Goal: Find specific page/section: Find specific page/section

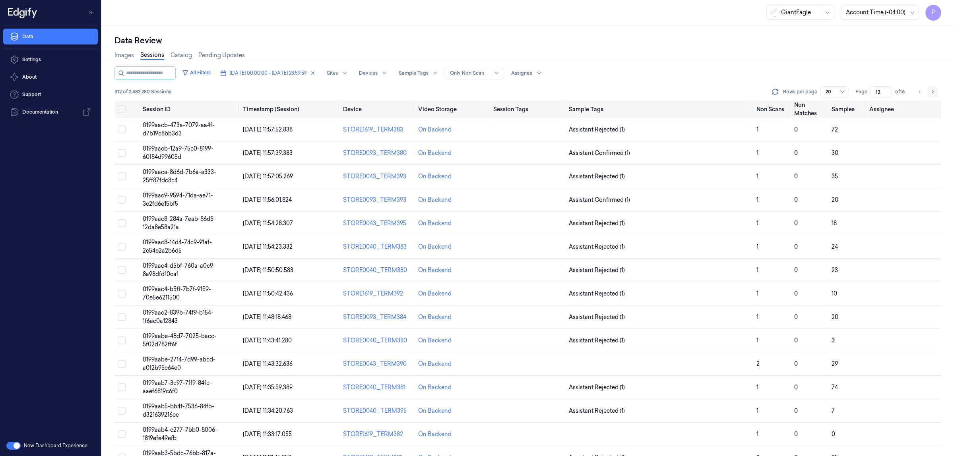
click at [930, 90] on icon "Go to next page" at bounding box center [932, 92] width 5 height 6
click at [919, 90] on icon "Go to previous page" at bounding box center [919, 92] width 5 height 6
type input "13"
click at [919, 90] on icon "Go to previous page" at bounding box center [919, 92] width 5 height 6
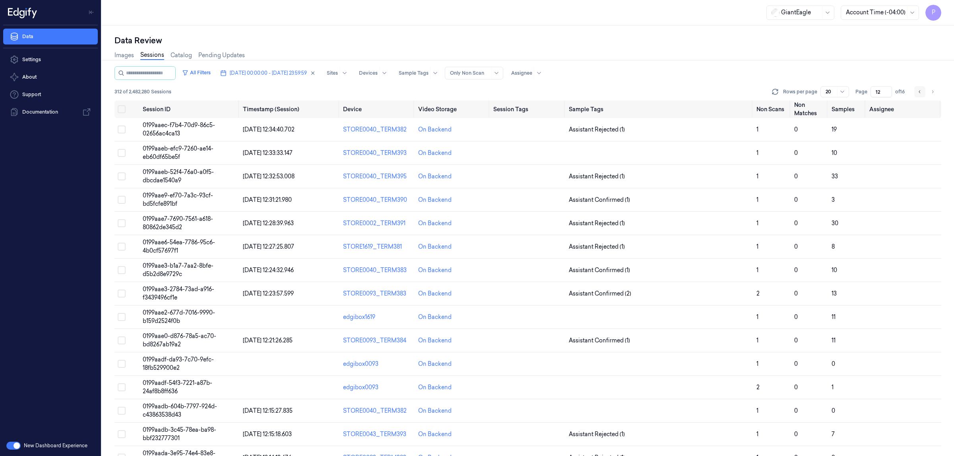
click at [918, 90] on icon "Go to previous page" at bounding box center [919, 92] width 5 height 6
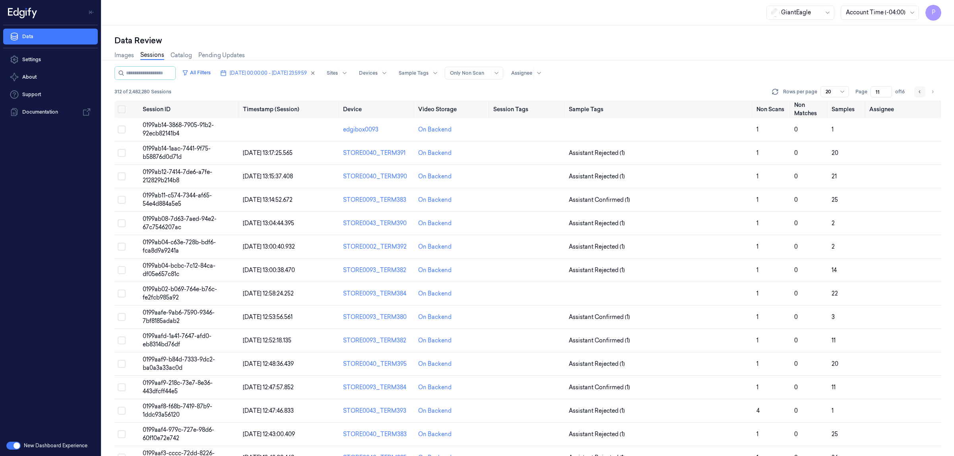
click at [918, 91] on icon "Go to previous page" at bounding box center [919, 92] width 5 height 6
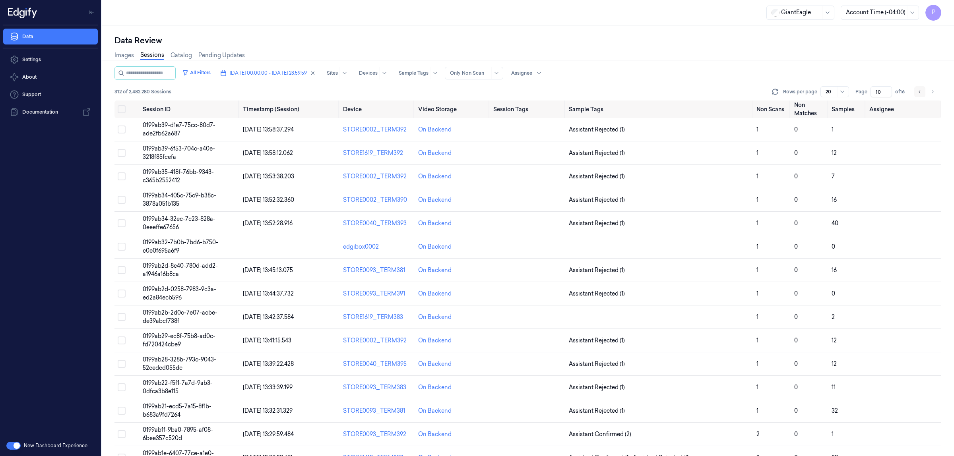
click at [918, 94] on icon "Go to previous page" at bounding box center [919, 92] width 5 height 6
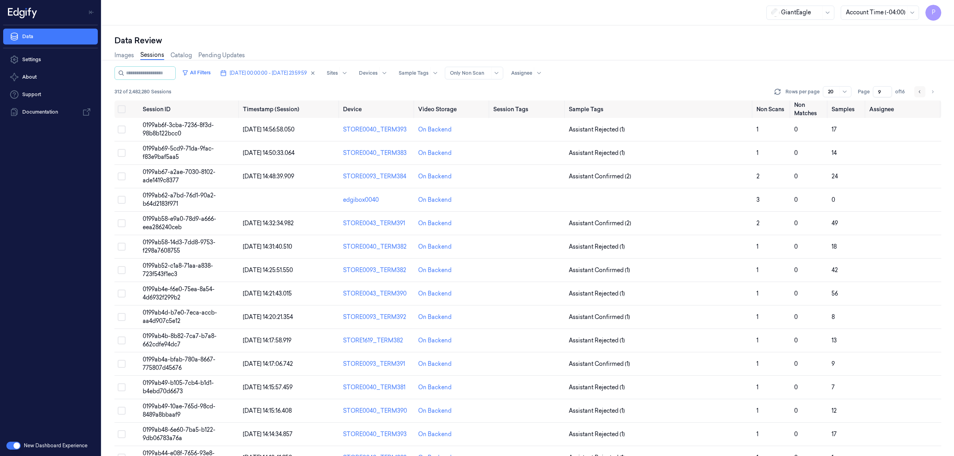
click at [921, 91] on icon "Go to previous page" at bounding box center [919, 92] width 5 height 6
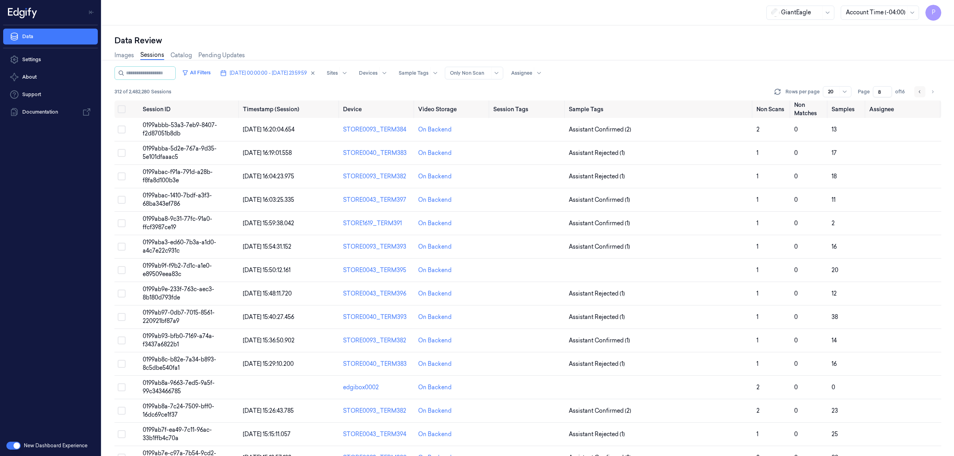
click at [919, 91] on icon "Go to previous page" at bounding box center [919, 92] width 5 height 6
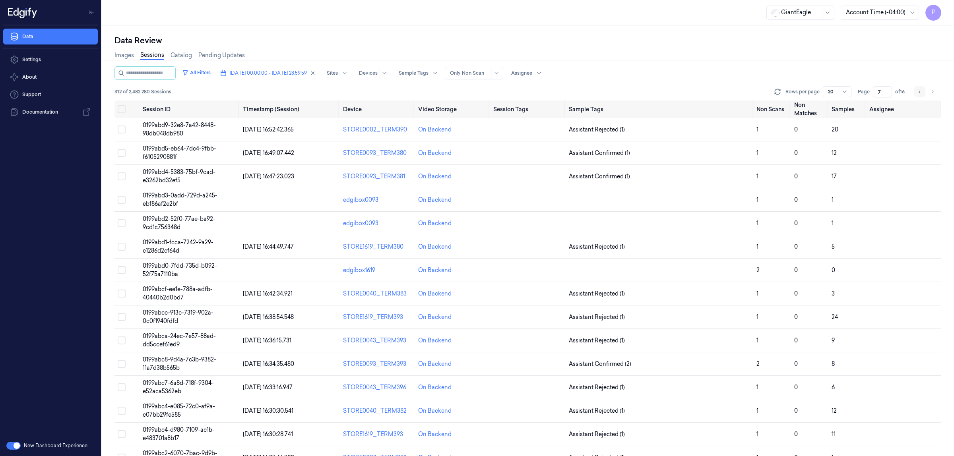
click at [921, 90] on icon "Go to previous page" at bounding box center [919, 92] width 5 height 6
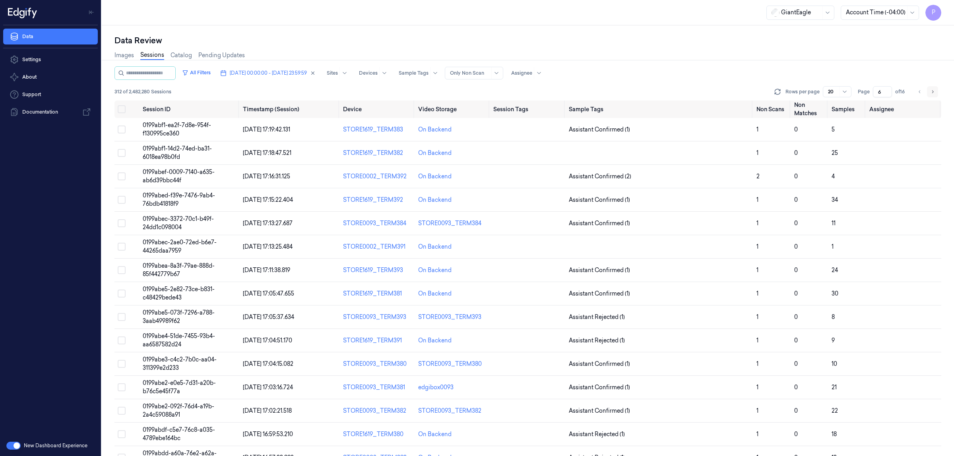
click at [934, 91] on icon "Go to next page" at bounding box center [932, 92] width 5 height 6
type input "7"
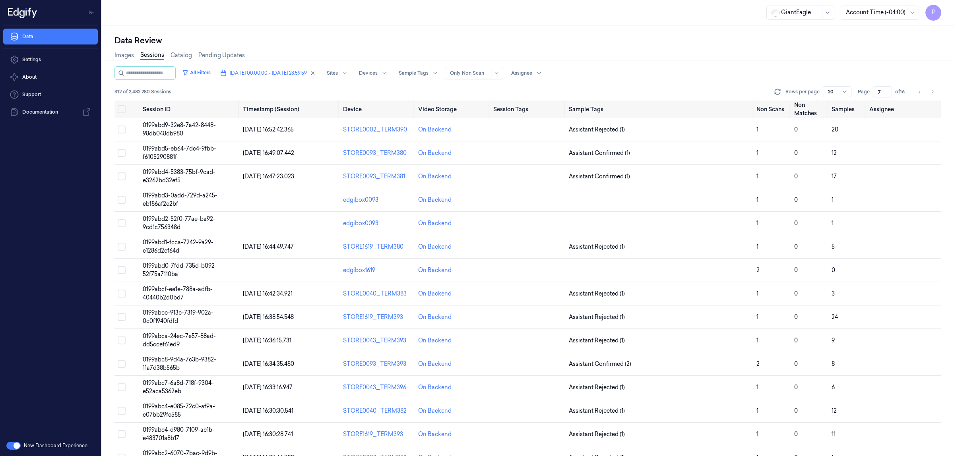
click at [892, 58] on div "Images Sessions Catalog Pending Updates" at bounding box center [527, 56] width 827 height 20
